Goal: Communication & Community: Answer question/provide support

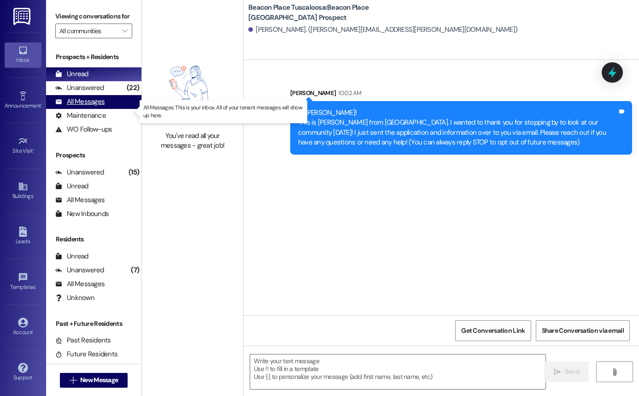
click at [61, 105] on icon at bounding box center [58, 101] width 7 height 7
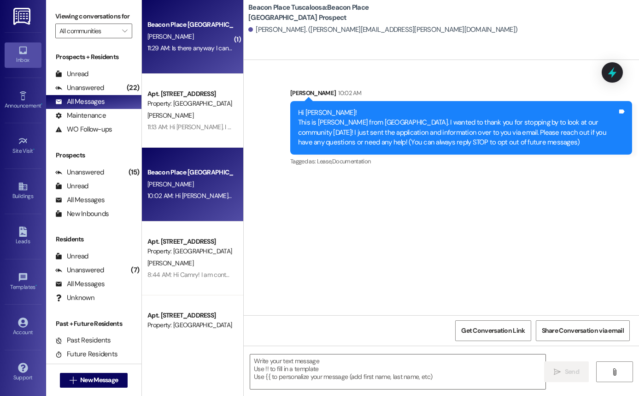
click at [201, 60] on div "Beacon Place Tuscaloosa Prospect P. mccoy 11:29 AM: Is there anyway I can come …" at bounding box center [192, 37] width 101 height 74
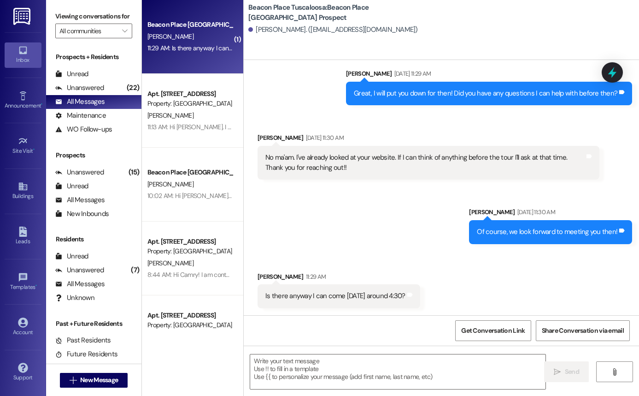
scroll to position [420, 0]
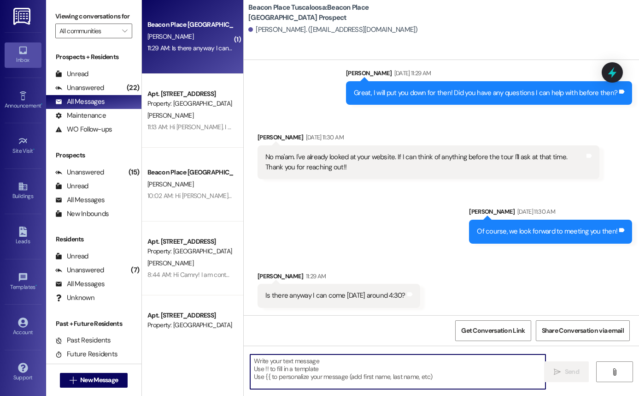
click at [355, 364] on textarea at bounding box center [397, 371] width 295 height 35
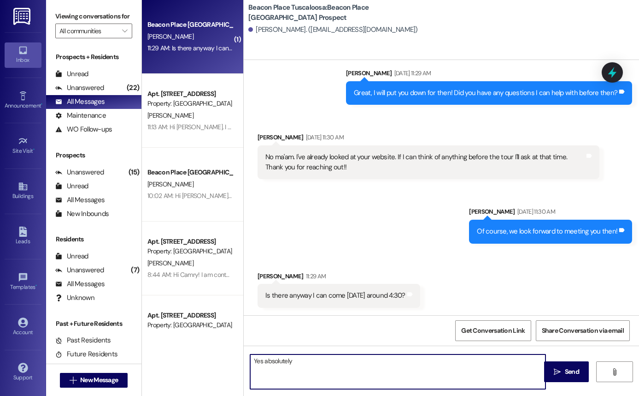
type textarea "Yes absolutely!"
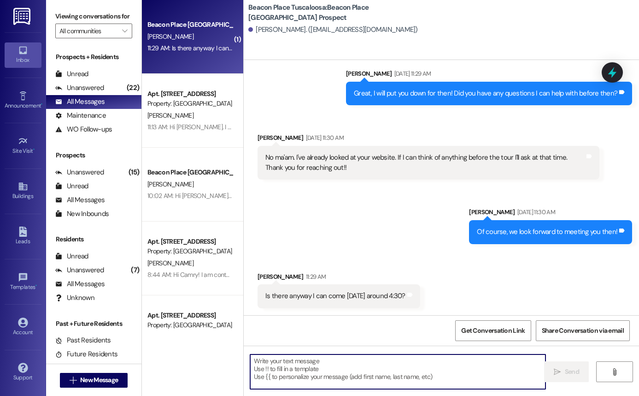
scroll to position [484, 0]
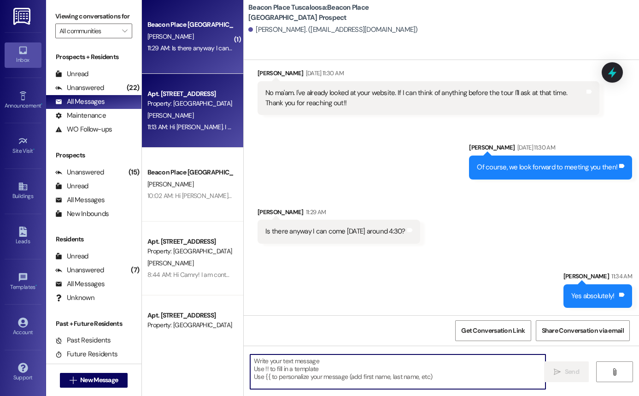
click at [196, 96] on div "Apt. [STREET_ADDRESS]" at bounding box center [190, 94] width 85 height 10
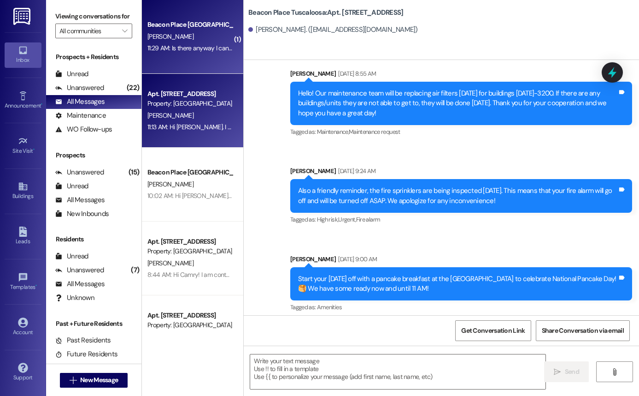
click at [196, 60] on div "Beacon Place Tuscaloosa Prospect P. mccoy 11:29 AM: Is there anyway I can come …" at bounding box center [192, 37] width 101 height 74
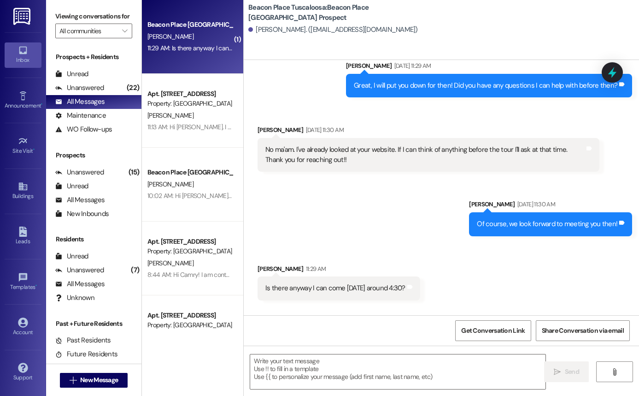
scroll to position [419, 0]
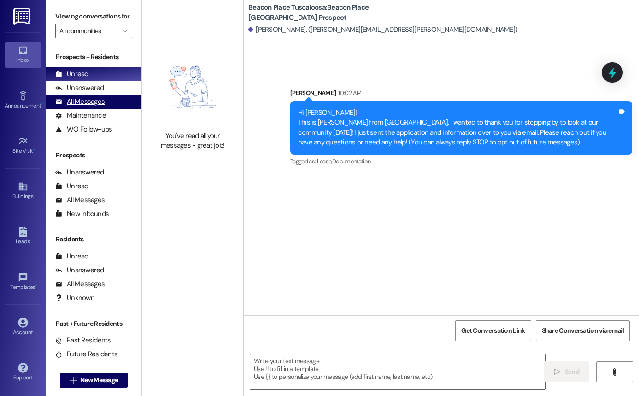
click at [79, 106] on div "All Messages" at bounding box center [79, 102] width 49 height 10
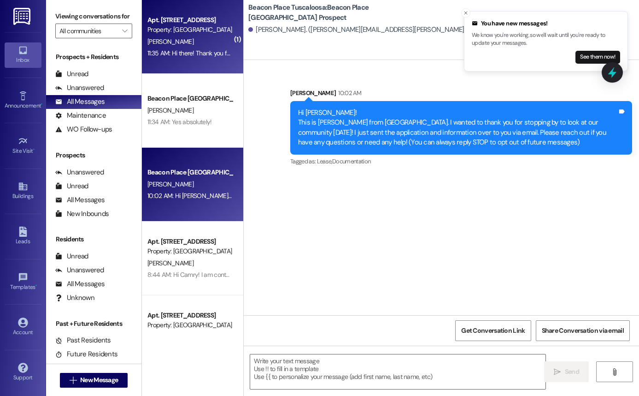
click at [169, 26] on div "Property: [GEOGRAPHIC_DATA] [GEOGRAPHIC_DATA]" at bounding box center [190, 30] width 85 height 10
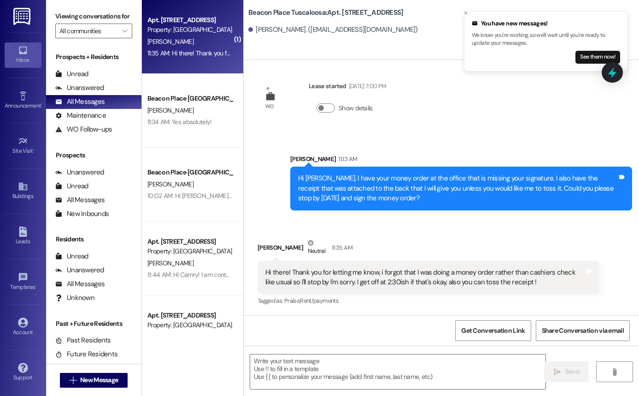
scroll to position [2060, 0]
click at [414, 367] on textarea at bounding box center [397, 371] width 295 height 35
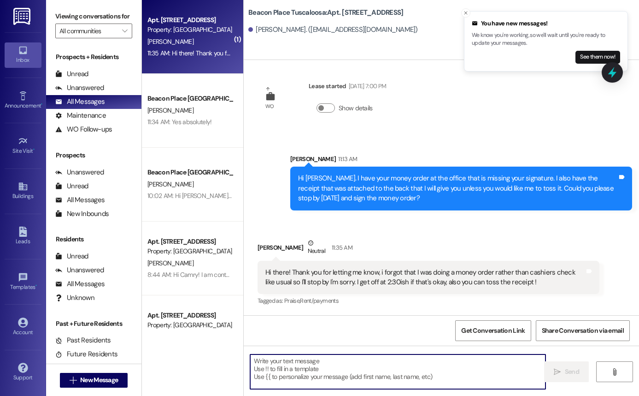
type textarea "O"
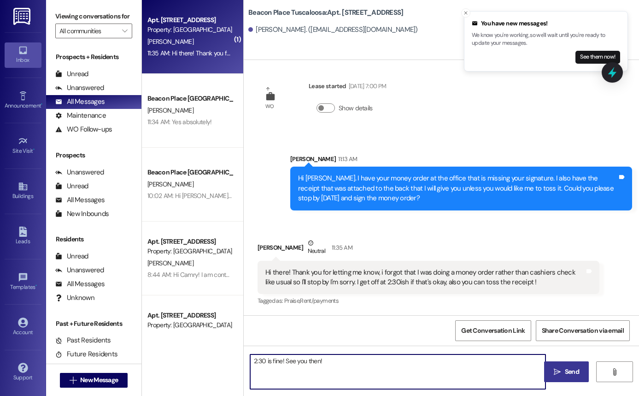
type textarea "2:30 is fine! See you then!"
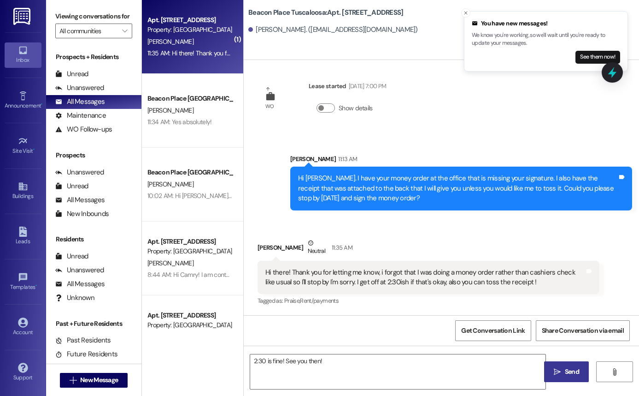
click at [567, 364] on button " Send" at bounding box center [566, 371] width 45 height 21
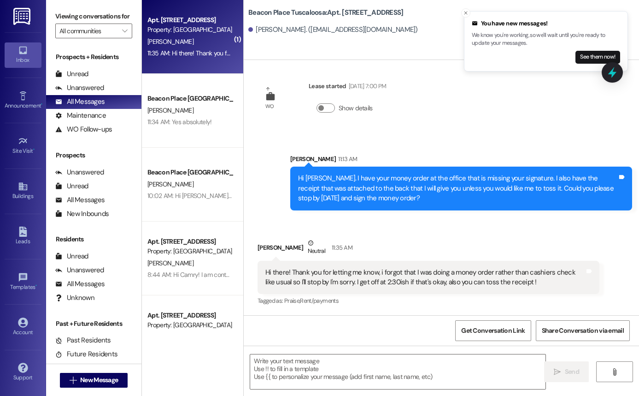
scroll to position [2124, 0]
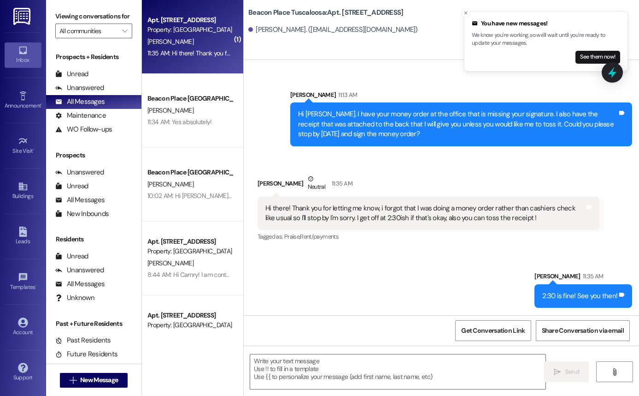
click at [194, 50] on div "11:35 AM: Hi there! Thank you for letting me know, i forgot that I was doing a …" at bounding box center [427, 53] width 558 height 8
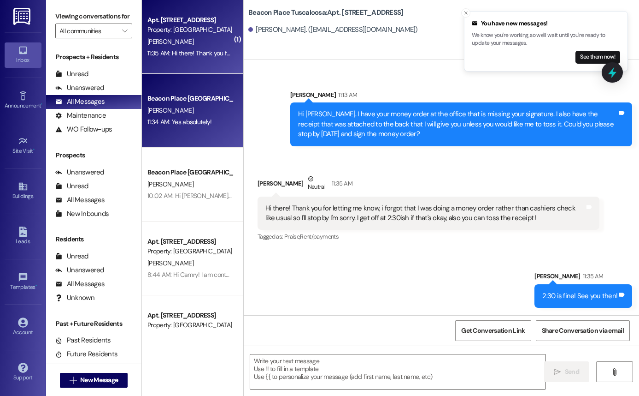
click at [197, 106] on div "[PERSON_NAME]" at bounding box center [190, 111] width 87 height 12
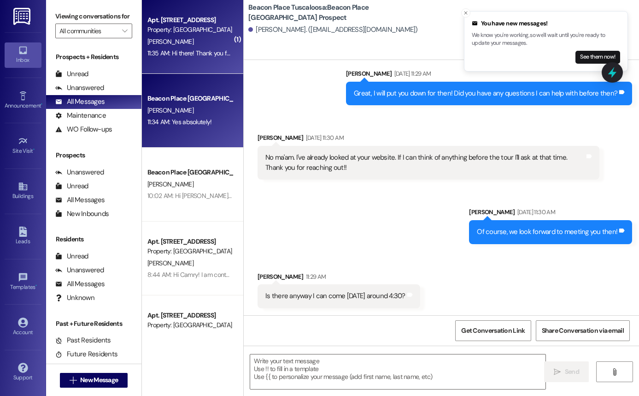
click at [195, 38] on div "[PERSON_NAME]" at bounding box center [190, 42] width 87 height 12
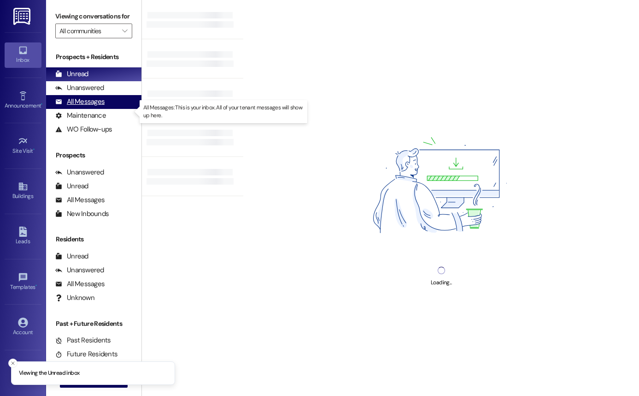
click at [98, 106] on div "All Messages" at bounding box center [79, 102] width 49 height 10
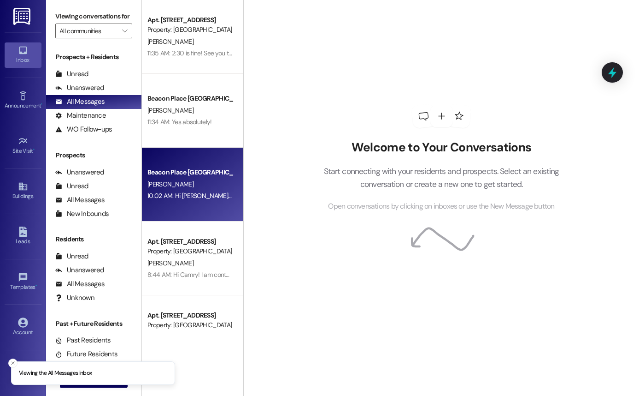
click at [184, 187] on div "[PERSON_NAME]" at bounding box center [190, 184] width 87 height 12
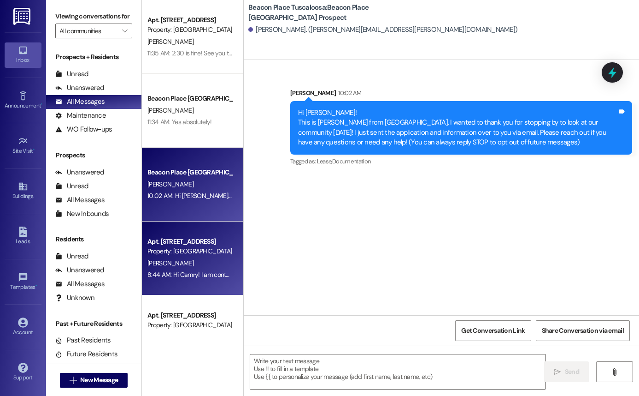
click at [214, 248] on div "Property: [GEOGRAPHIC_DATA] [GEOGRAPHIC_DATA]" at bounding box center [190, 251] width 85 height 10
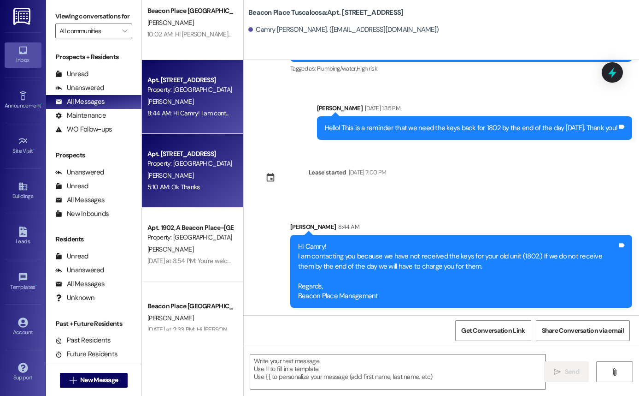
scroll to position [165, 0]
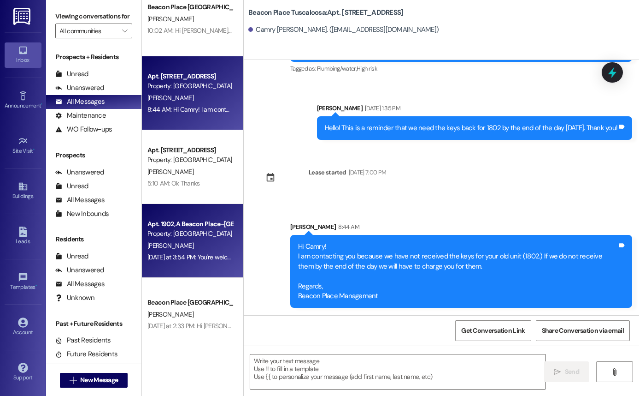
click at [210, 248] on div "[PERSON_NAME]" at bounding box center [190, 246] width 87 height 12
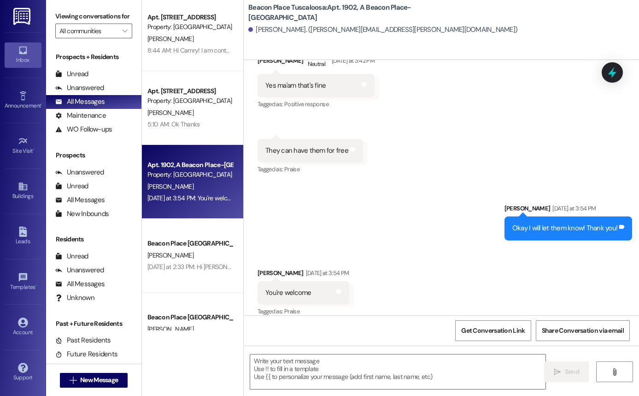
scroll to position [227, 0]
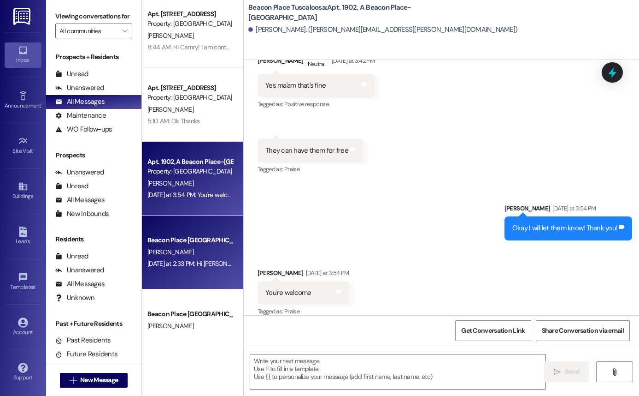
click at [183, 266] on div "[DATE] at 2:33 PM: Hi [PERSON_NAME]! This is [PERSON_NAME] from [GEOGRAPHIC_DAT…" at bounding box center [526, 263] width 756 height 8
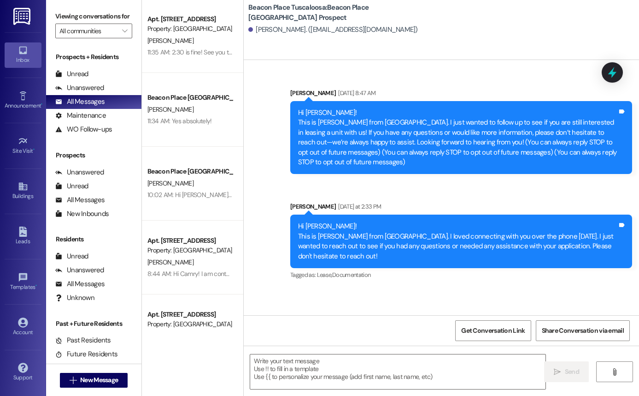
scroll to position [0, 0]
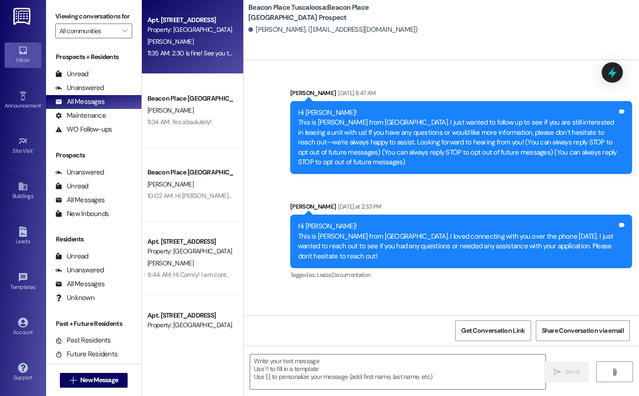
click at [170, 29] on div "Property: [GEOGRAPHIC_DATA] [GEOGRAPHIC_DATA]" at bounding box center [190, 30] width 85 height 10
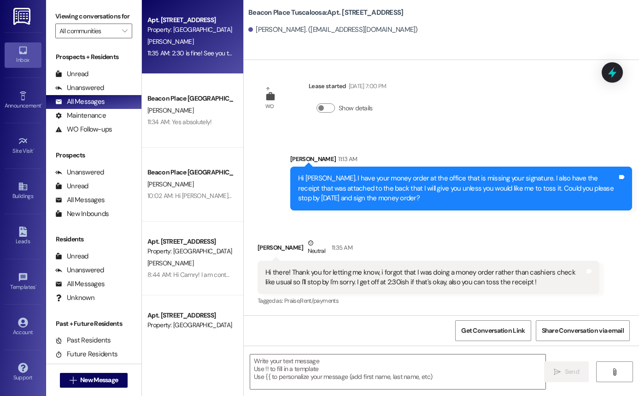
scroll to position [2124, 0]
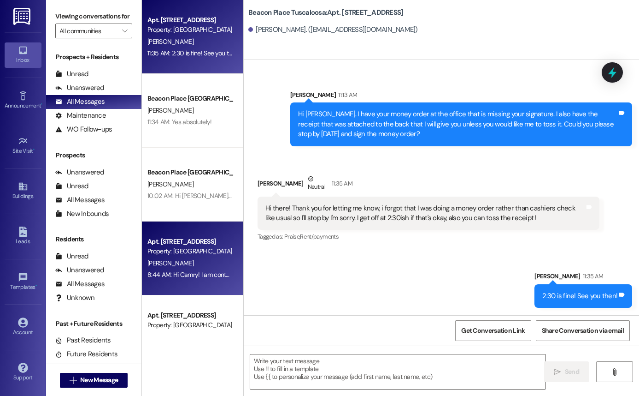
click at [194, 257] on div "[PERSON_NAME]" at bounding box center [190, 263] width 87 height 12
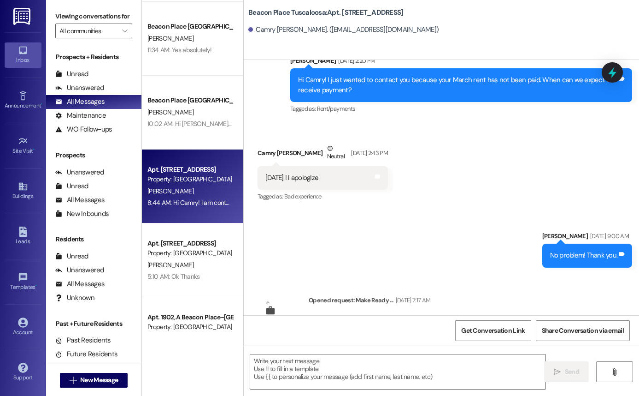
scroll to position [684, 0]
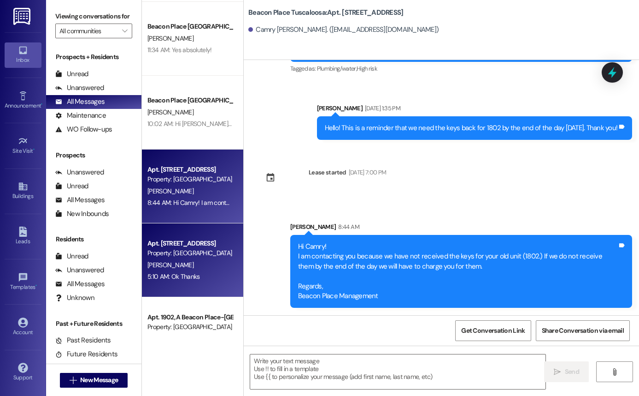
click at [177, 281] on div "5:10 AM: Ok Thanks 5:10 AM: Ok Thanks" at bounding box center [190, 277] width 87 height 12
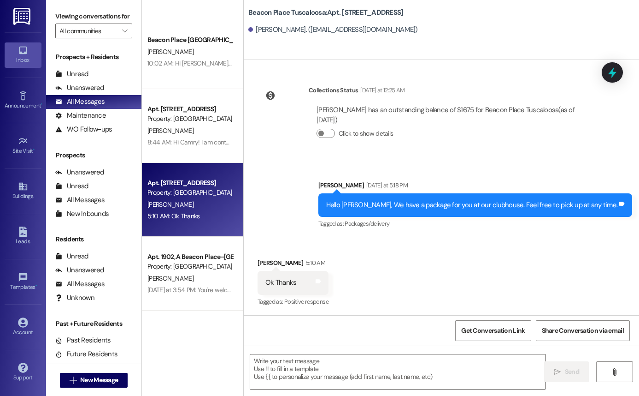
scroll to position [136, 0]
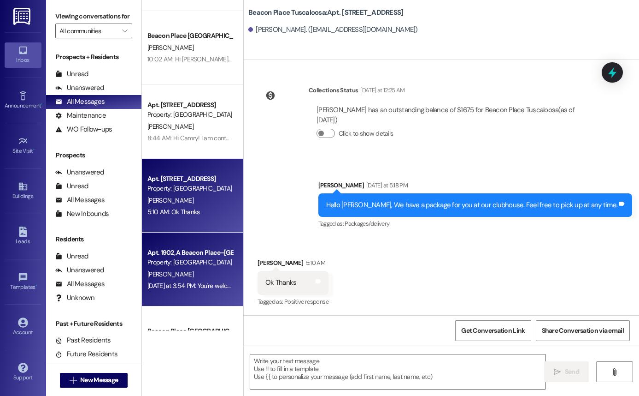
click at [175, 273] on span "[PERSON_NAME]" at bounding box center [171, 274] width 46 height 8
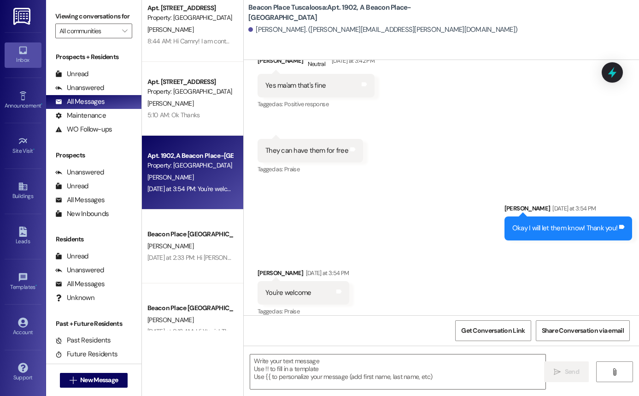
scroll to position [234, 0]
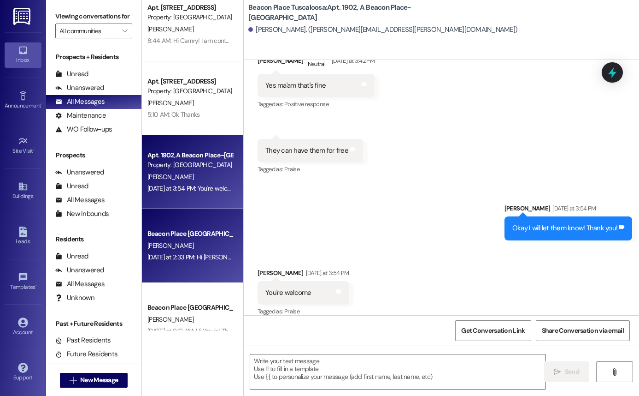
click at [201, 255] on div "[DATE] at 2:33 PM: Hi [PERSON_NAME]! This is [PERSON_NAME] from [GEOGRAPHIC_DAT…" at bounding box center [526, 257] width 756 height 8
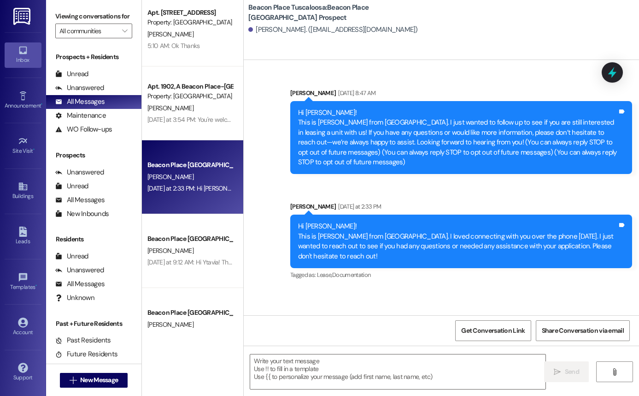
scroll to position [306, 0]
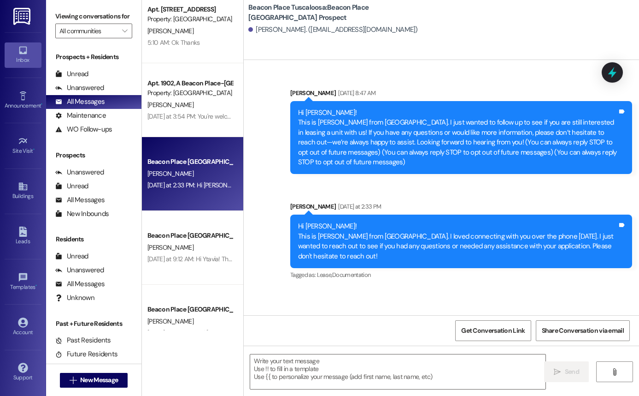
click at [201, 262] on div "[DATE] at 9:12 AM: Hi Ytavia! This is [PERSON_NAME] from [GEOGRAPHIC_DATA]. I w…" at bounding box center [600, 258] width 905 height 8
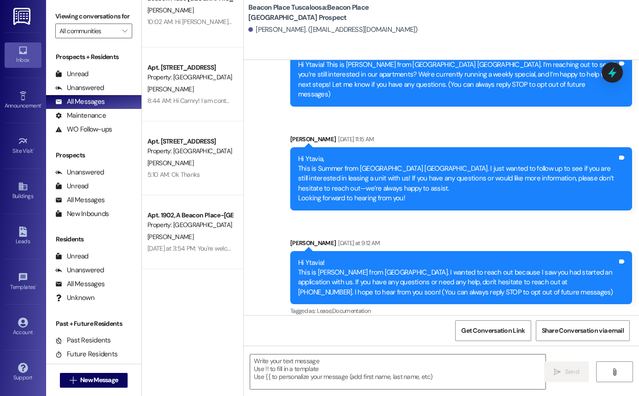
scroll to position [0, 0]
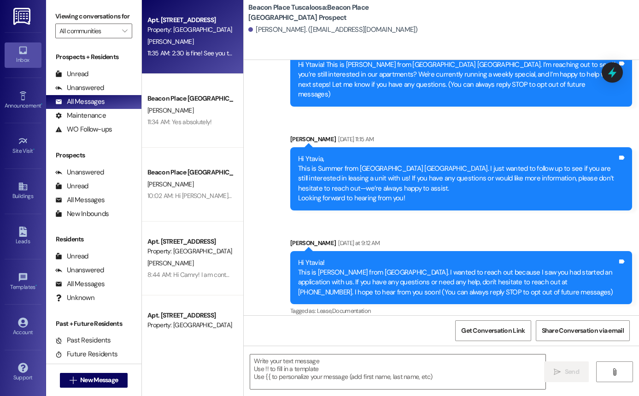
click at [179, 55] on div "11:35 AM: 2:30 is fine! See you then! 11:35 AM: 2:30 is fine! See you then!" at bounding box center [194, 53] width 93 height 8
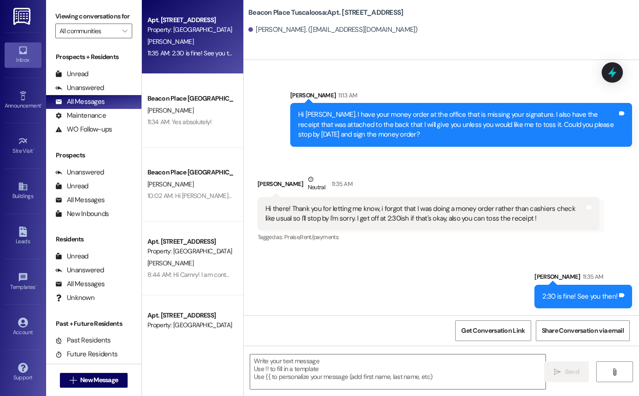
scroll to position [2124, 0]
